Goal: Task Accomplishment & Management: Complete application form

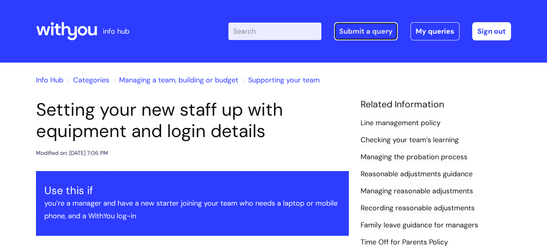
click at [355, 34] on link "Submit a query" at bounding box center [366, 31] width 64 height 18
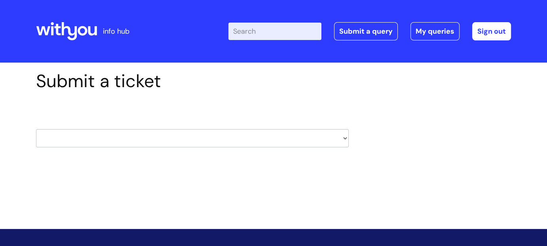
click at [342, 134] on select "HR / People IT and Support Clinical Drug Alerts Finance Accounts Data Support T…" at bounding box center [192, 138] width 313 height 18
select select "it_and_support"
click at [36, 129] on select "HR / People IT and Support Clinical Drug Alerts Finance Accounts Data Support T…" at bounding box center [192, 138] width 313 height 18
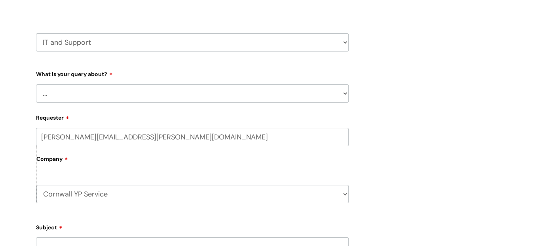
scroll to position [79, 0]
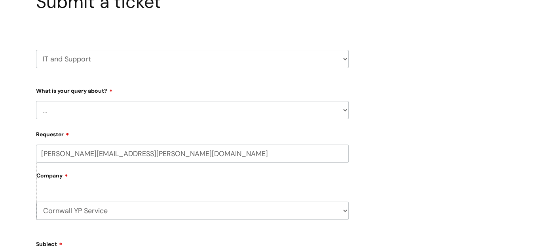
click at [344, 110] on select "... Mobile Phone Reset & MFA Accounts, Starters and Leavers IT Hardware issue I…" at bounding box center [192, 110] width 313 height 18
select select "Accounts, Starters and Leavers"
click at [36, 101] on select "... Mobile Phone Reset & MFA Accounts, Starters and Leavers IT Hardware issue I…" at bounding box center [192, 110] width 313 height 18
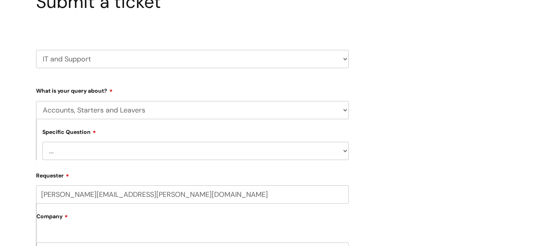
click at [344, 154] on select "... I have a new starter I have a leaver I need to make a change to an account …" at bounding box center [195, 151] width 306 height 18
select select "I need some information about an account"
click at [42, 142] on select "... I have a new starter I have a leaver I need to make a change to an account …" at bounding box center [195, 151] width 306 height 18
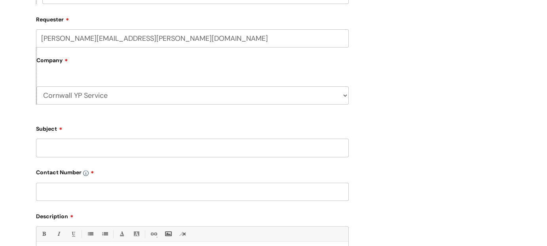
scroll to position [238, 0]
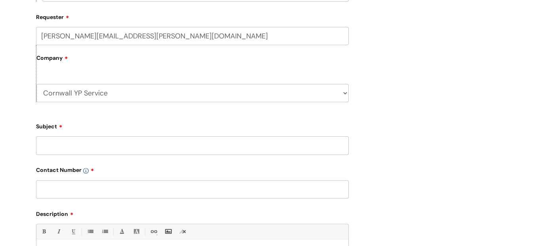
click at [203, 149] on input "Subject" at bounding box center [192, 145] width 313 height 18
type input "i"
type input "IT equipment request form completion"
click at [137, 184] on input "text" at bounding box center [192, 189] width 313 height 18
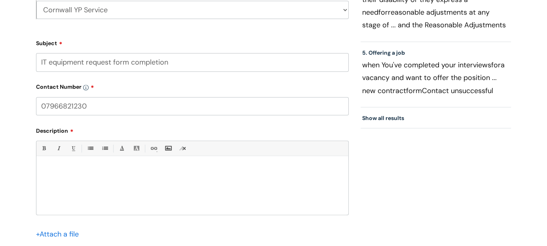
scroll to position [356, 0]
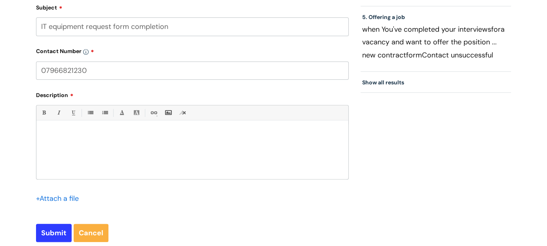
type input "07966821230"
click at [117, 151] on div at bounding box center [192, 151] width 312 height 55
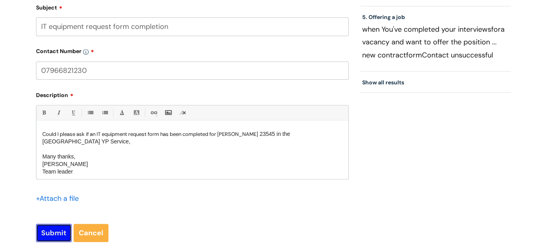
click at [45, 237] on input "Submit" at bounding box center [54, 233] width 36 height 18
type input "Please Wait..."
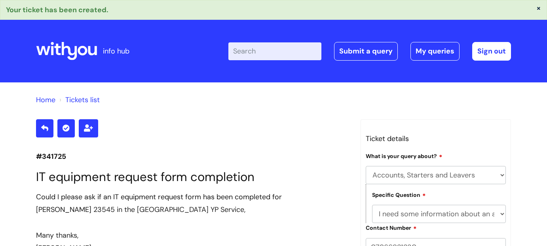
select select "Accounts, Starters and Leavers"
select select "I need some information about an account"
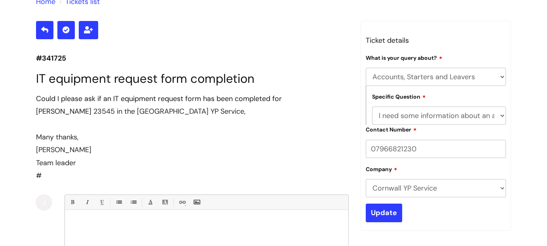
scroll to position [80, 0]
